Goal: Transaction & Acquisition: Purchase product/service

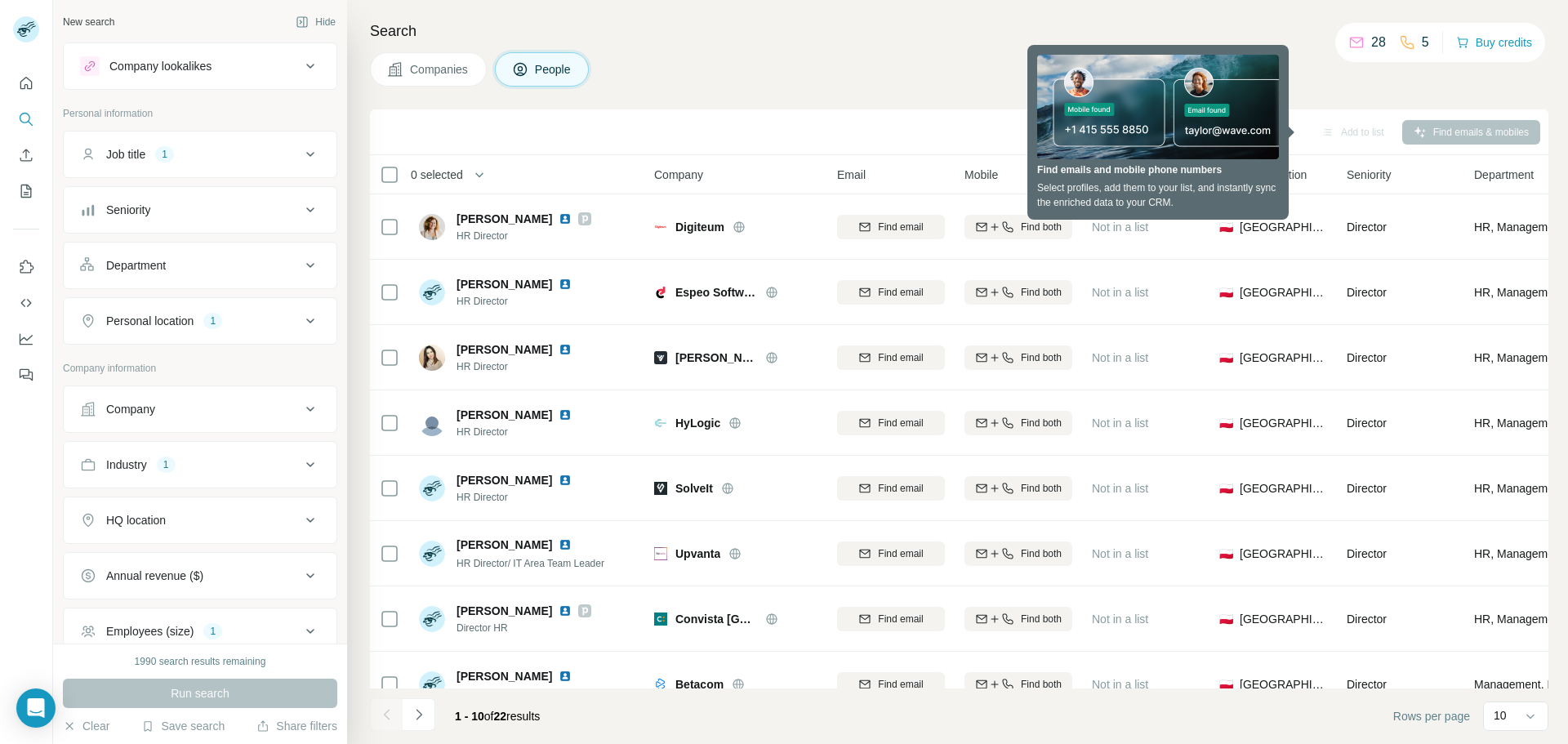
click at [1484, 131] on div "Sync to Pipedrive Add to list Find emails & mobiles" at bounding box center [959, 132] width 1162 height 29
click at [1443, 87] on div "Search Companies People Sync to Pipedrive Add to list Find emails & mobiles 0 s…" at bounding box center [957, 372] width 1221 height 744
click at [1142, 127] on div "Sync to Pipedrive Add to list Find emails & mobiles" at bounding box center [959, 132] width 1162 height 29
drag, startPoint x: 1337, startPoint y: 124, endPoint x: 1351, endPoint y: 133, distance: 16.6
click at [1338, 124] on div "Add to list" at bounding box center [1352, 132] width 86 height 24
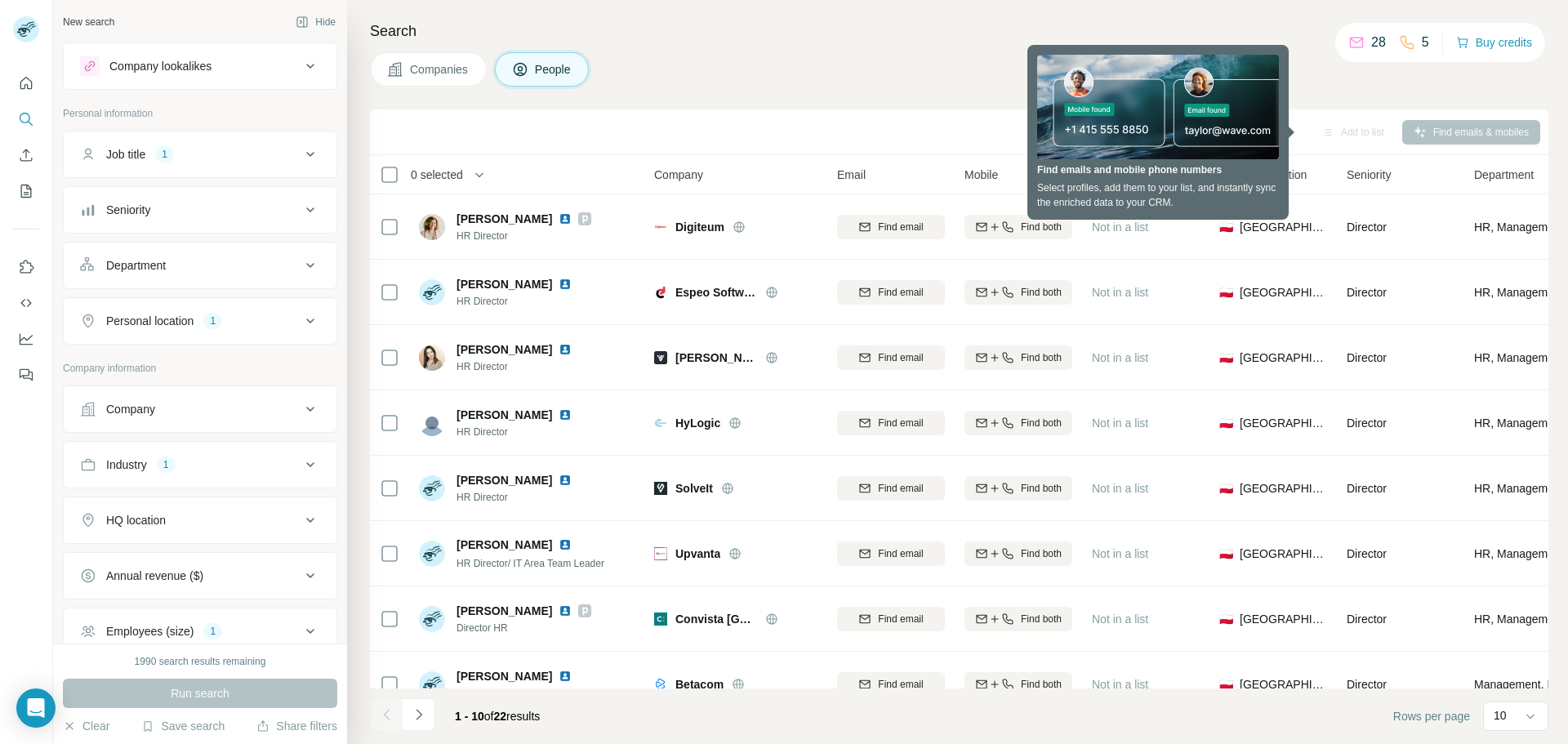
drag, startPoint x: 1351, startPoint y: 133, endPoint x: 1287, endPoint y: 135, distance: 64.0
click at [1347, 135] on div "Add to list" at bounding box center [1352, 132] width 86 height 24
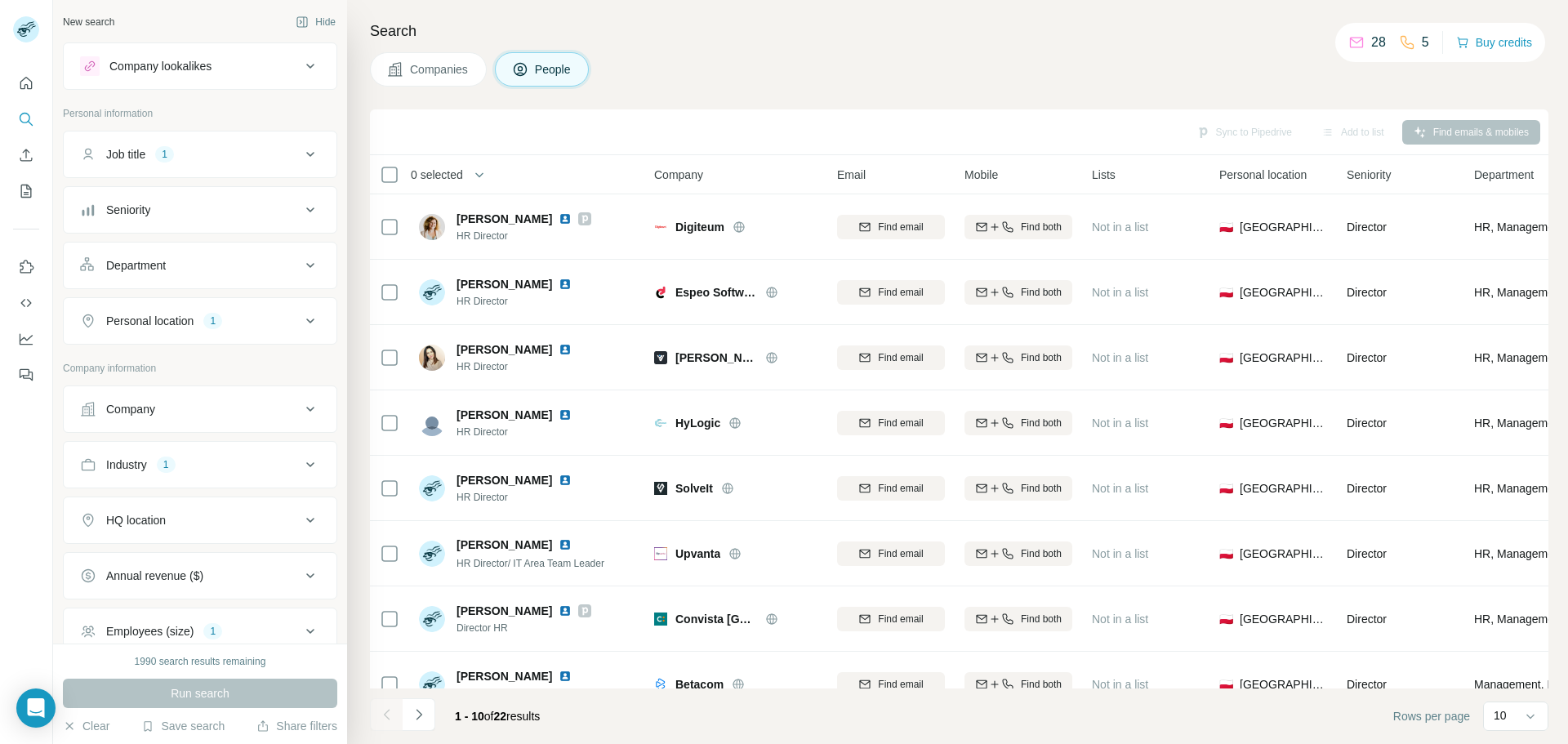
click at [1287, 138] on div "Sync to Pipedrive Add to list Find emails & mobiles" at bounding box center [959, 132] width 1162 height 29
click at [1470, 41] on button "Buy credits" at bounding box center [1494, 41] width 76 height 23
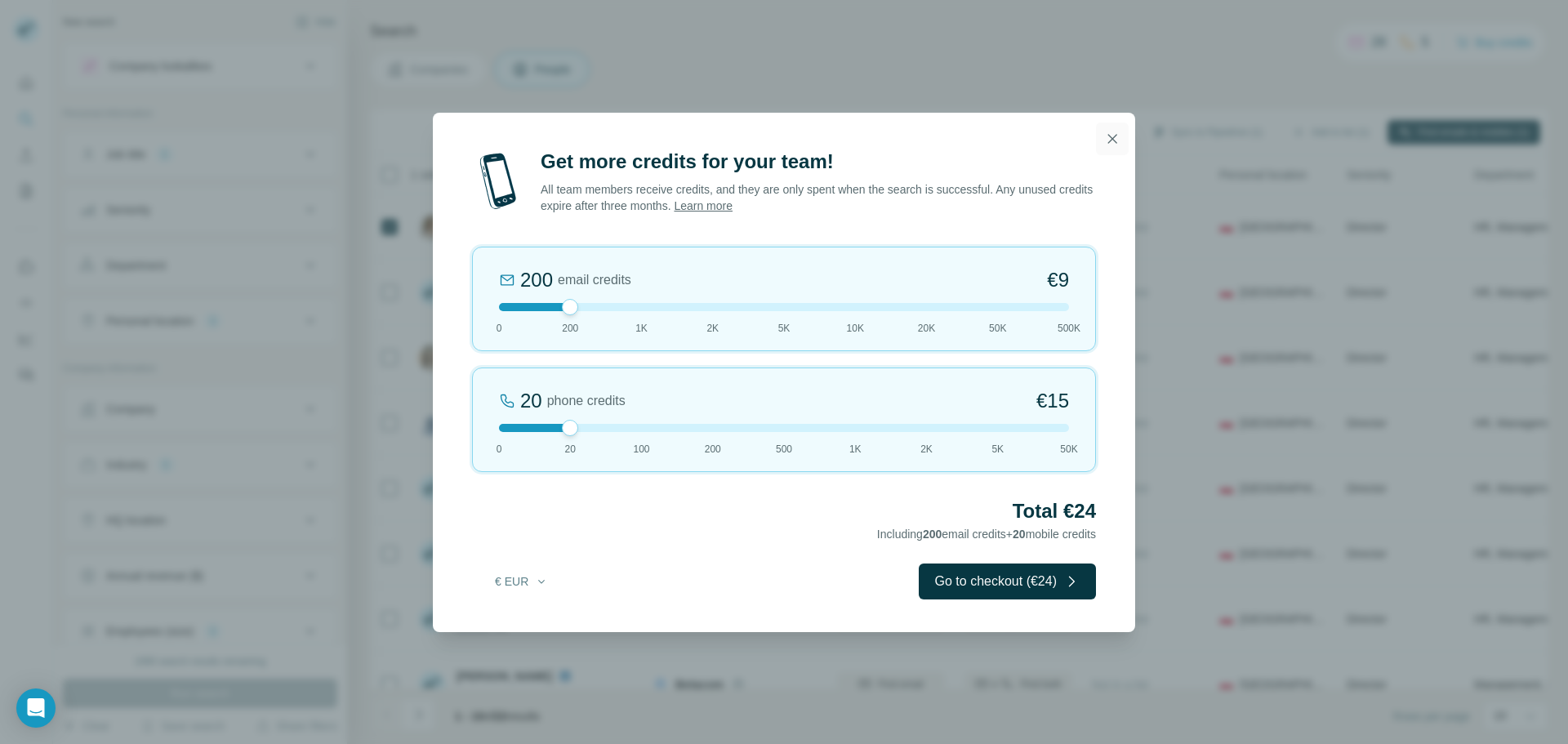
click at [1114, 131] on icon "button" at bounding box center [1112, 139] width 16 height 16
